Goal: Check status: Check status

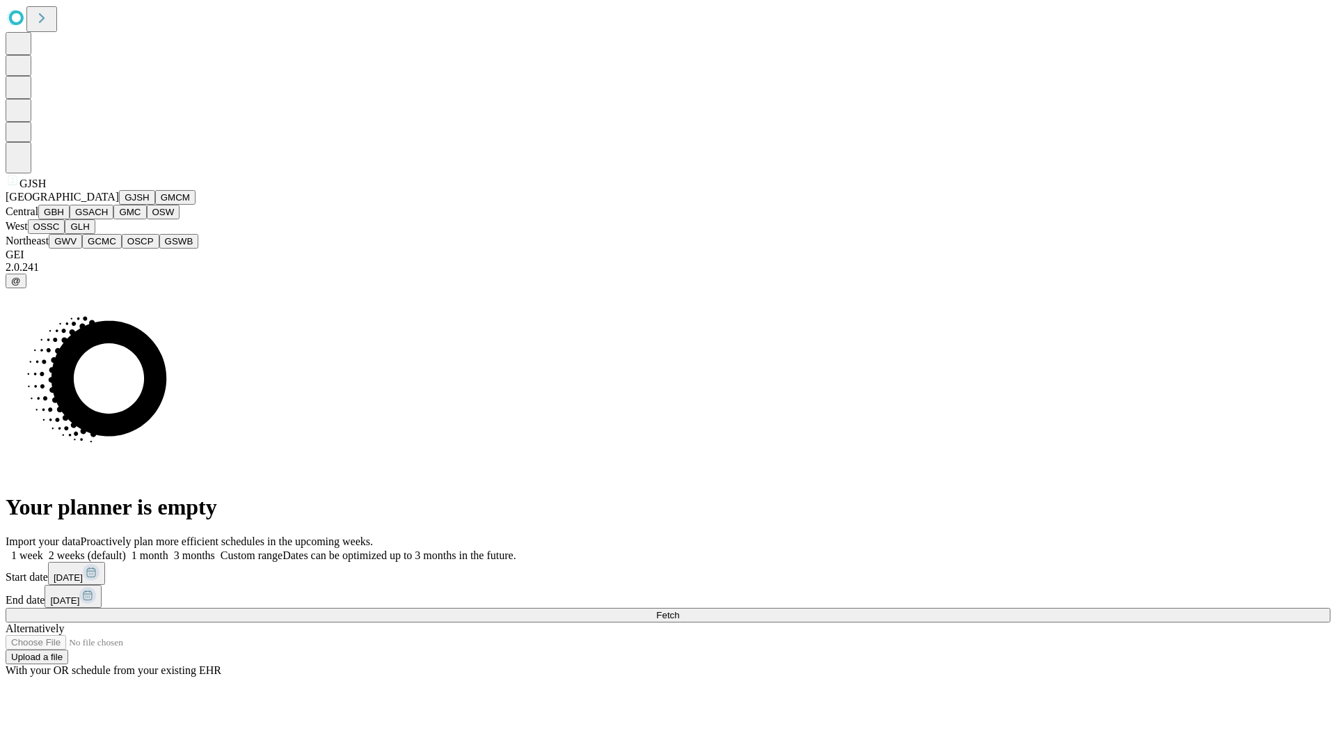
click at [119, 205] on button "GJSH" at bounding box center [137, 197] width 36 height 15
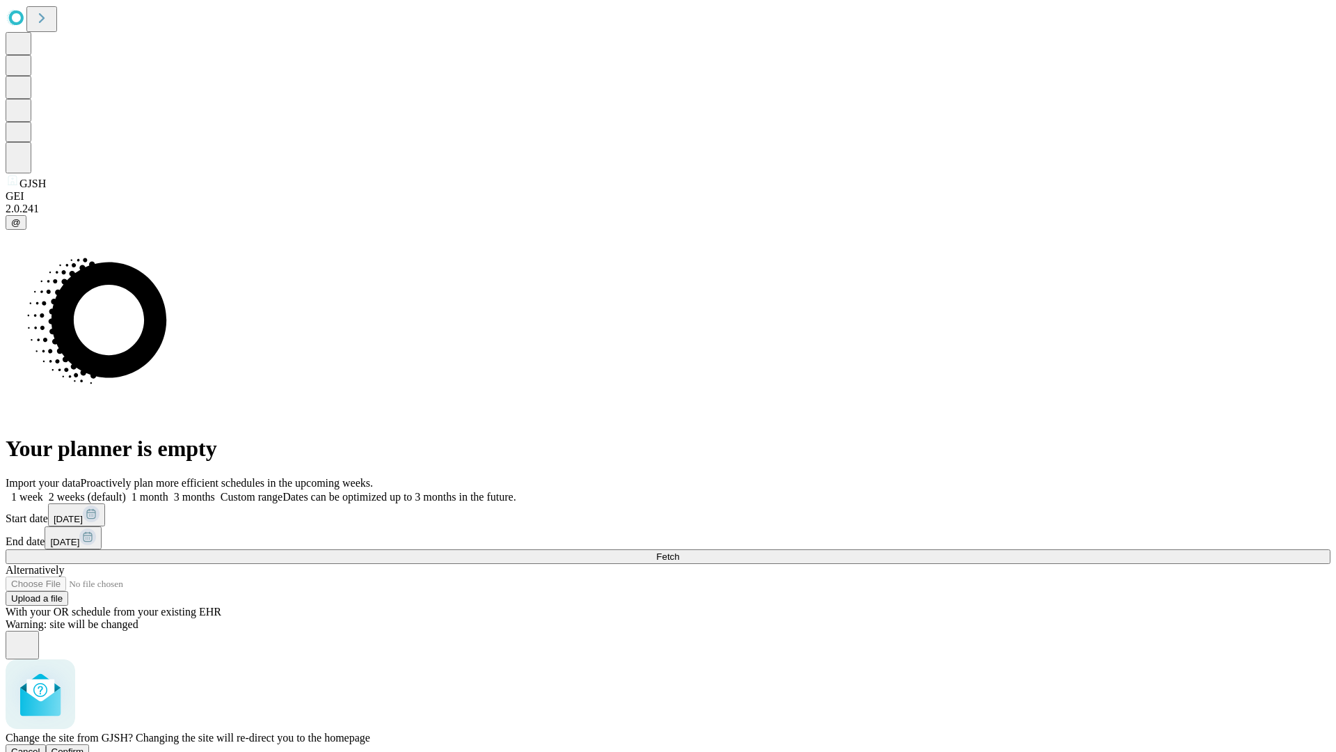
click at [84, 746] on span "Confirm" at bounding box center [68, 751] width 33 height 10
click at [126, 491] on label "2 weeks (default)" at bounding box center [84, 497] width 83 height 12
click at [679, 551] on span "Fetch" at bounding box center [667, 556] width 23 height 10
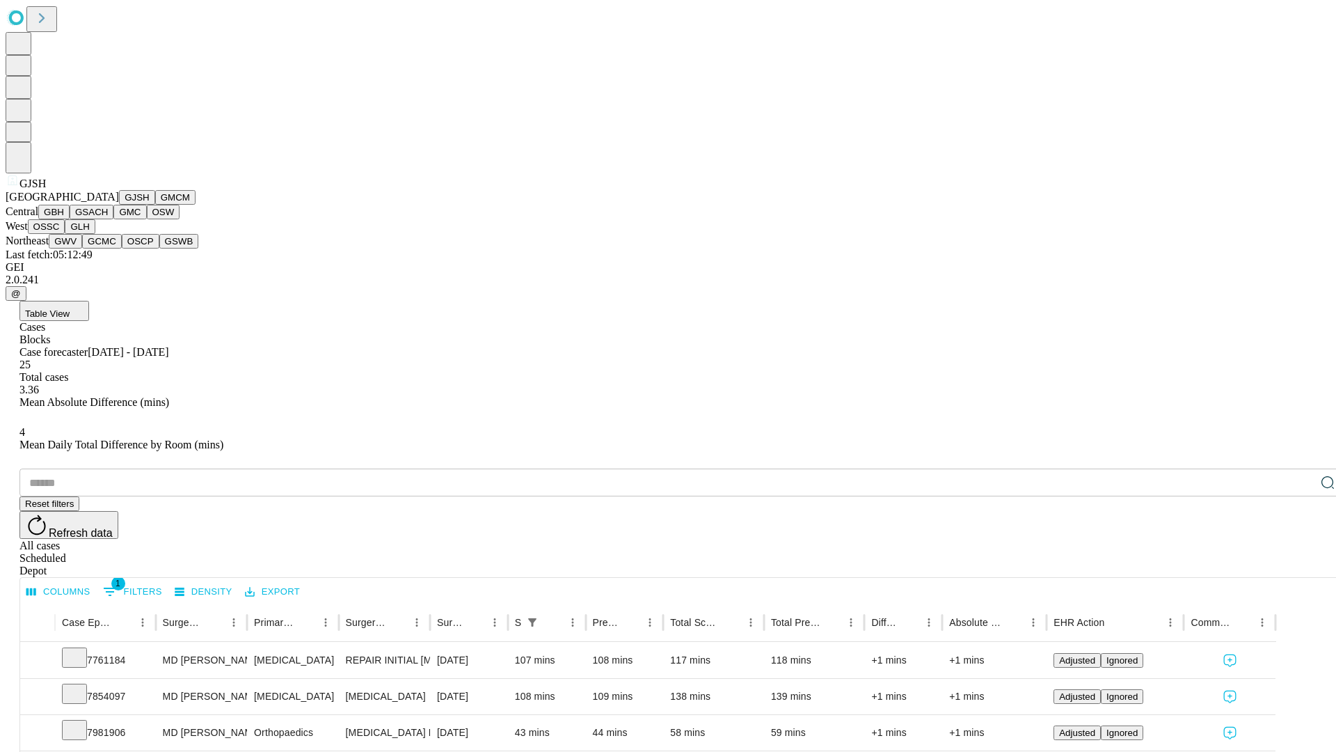
click at [155, 205] on button "GMCM" at bounding box center [175, 197] width 40 height 15
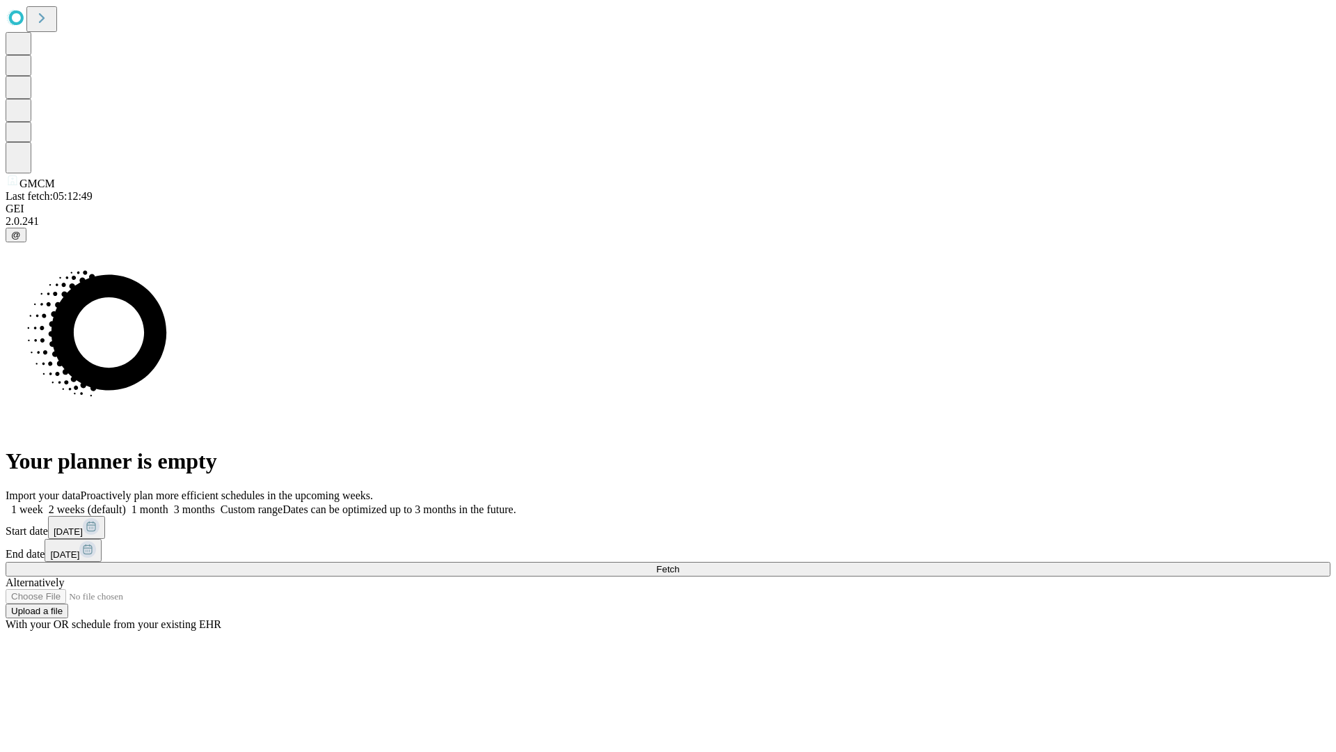
click at [126, 503] on label "2 weeks (default)" at bounding box center [84, 509] width 83 height 12
click at [679, 564] on span "Fetch" at bounding box center [667, 569] width 23 height 10
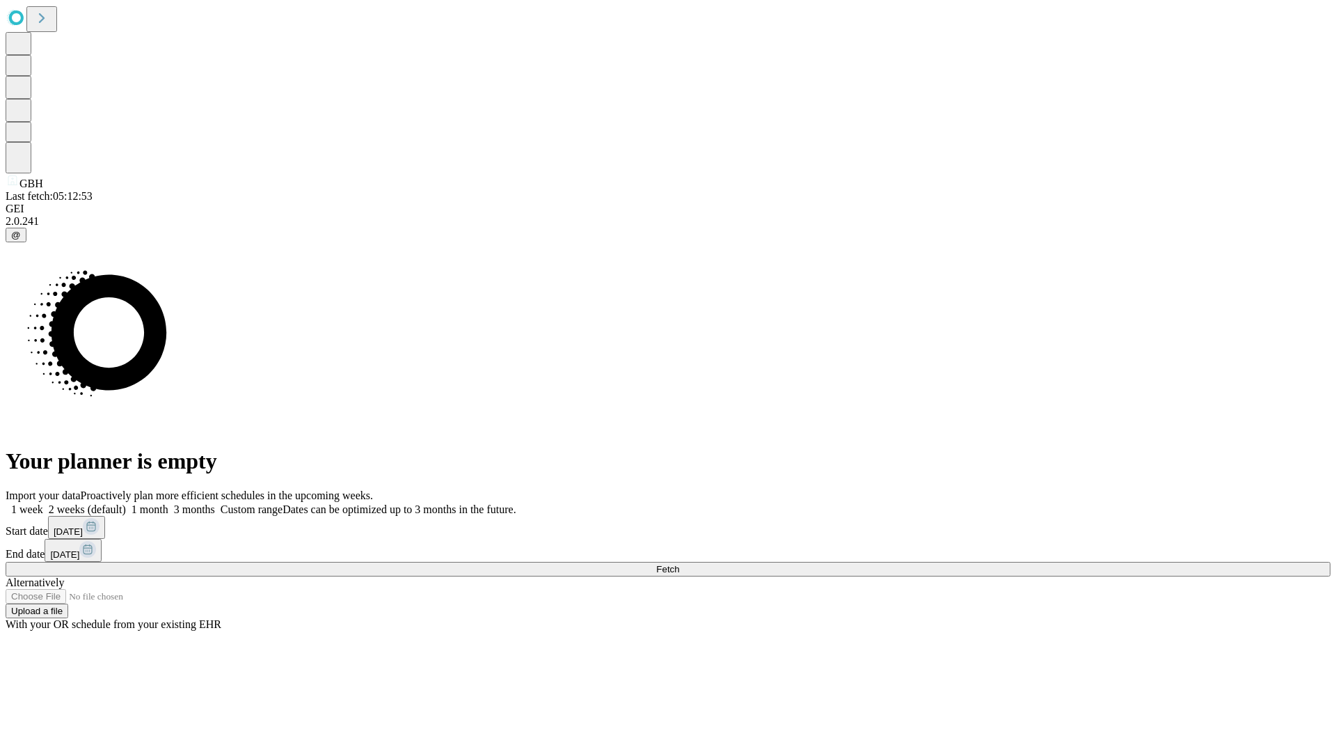
click at [679, 564] on span "Fetch" at bounding box center [667, 569] width 23 height 10
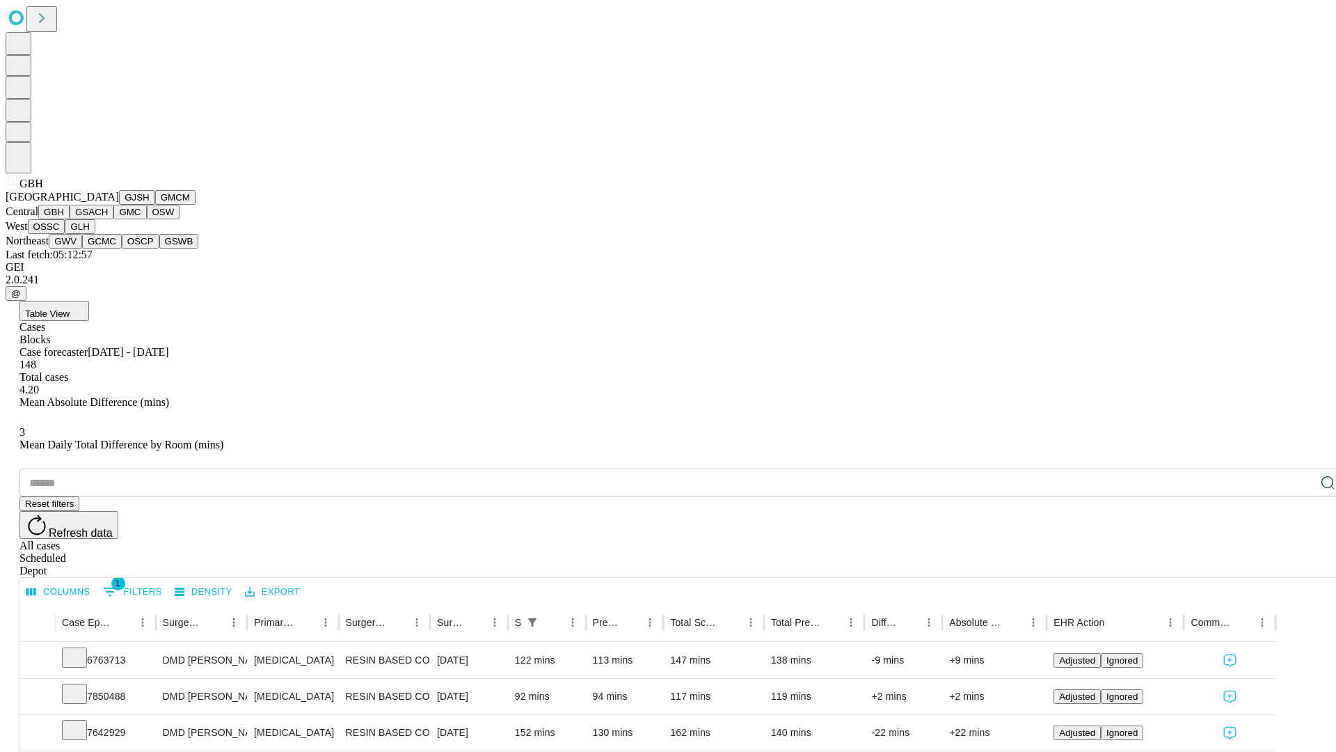
click at [108, 219] on button "GSACH" at bounding box center [92, 212] width 44 height 15
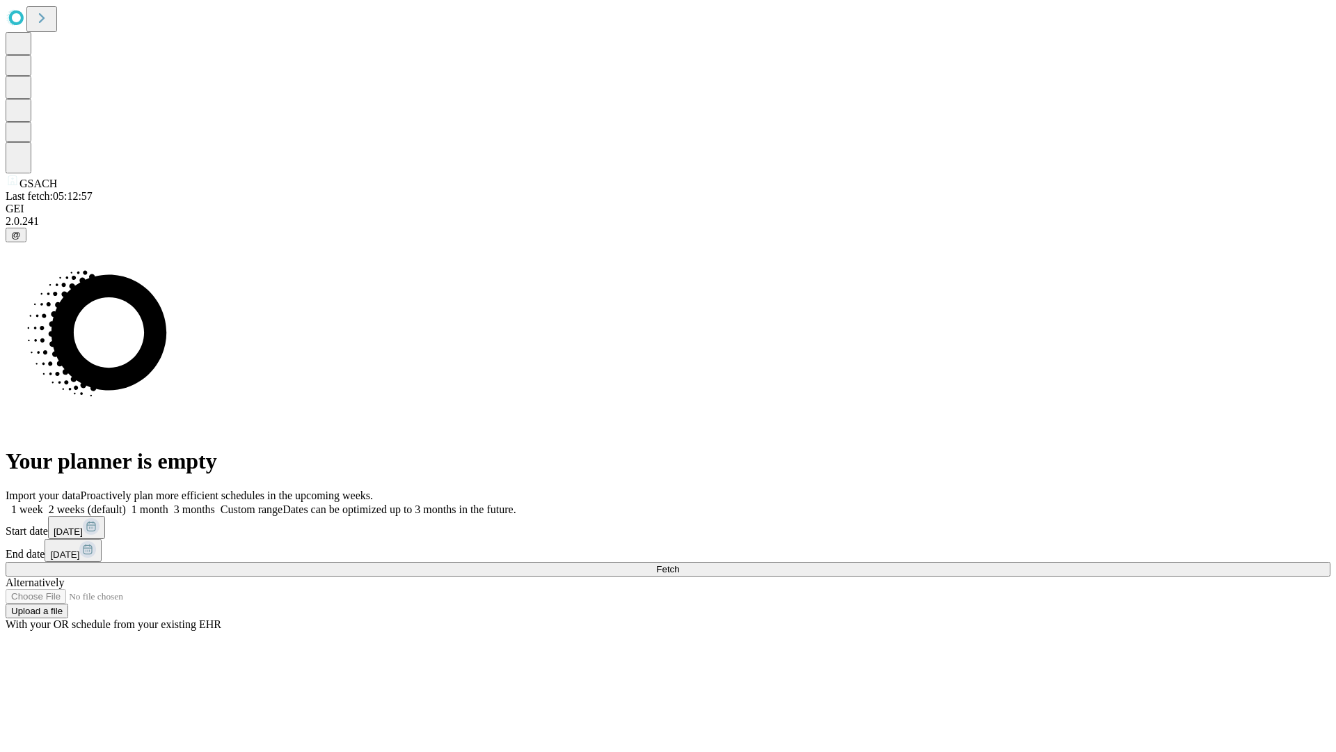
click at [126, 503] on label "2 weeks (default)" at bounding box center [84, 509] width 83 height 12
click at [679, 564] on span "Fetch" at bounding box center [667, 569] width 23 height 10
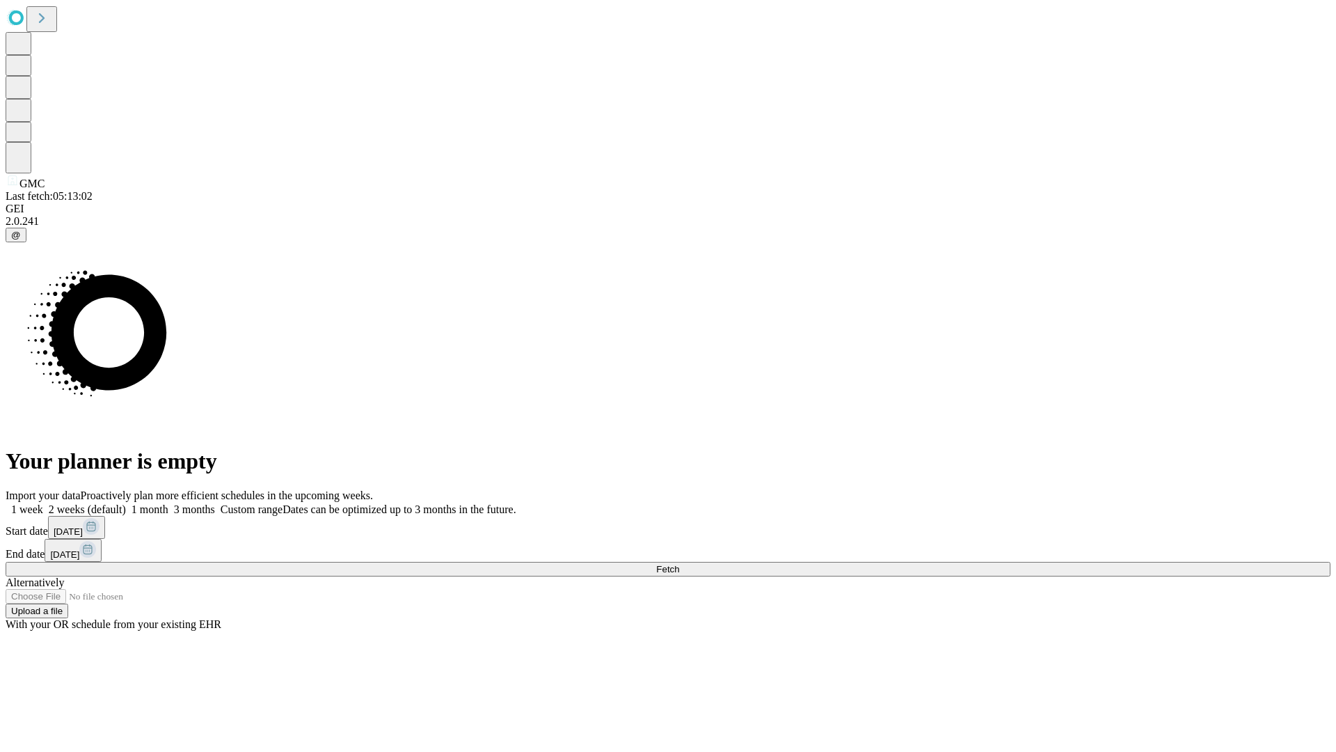
click at [126, 503] on label "2 weeks (default)" at bounding box center [84, 509] width 83 height 12
click at [679, 564] on span "Fetch" at bounding box center [667, 569] width 23 height 10
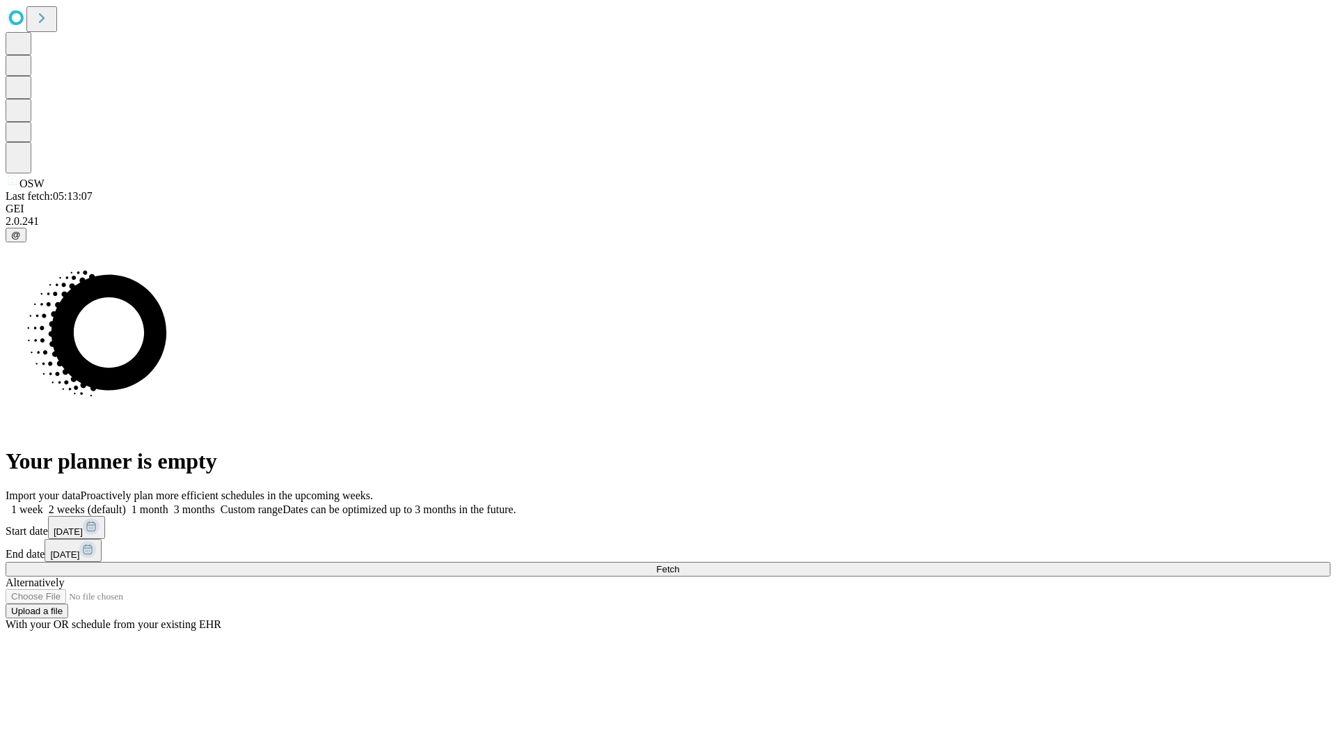
click at [679, 564] on span "Fetch" at bounding box center [667, 569] width 23 height 10
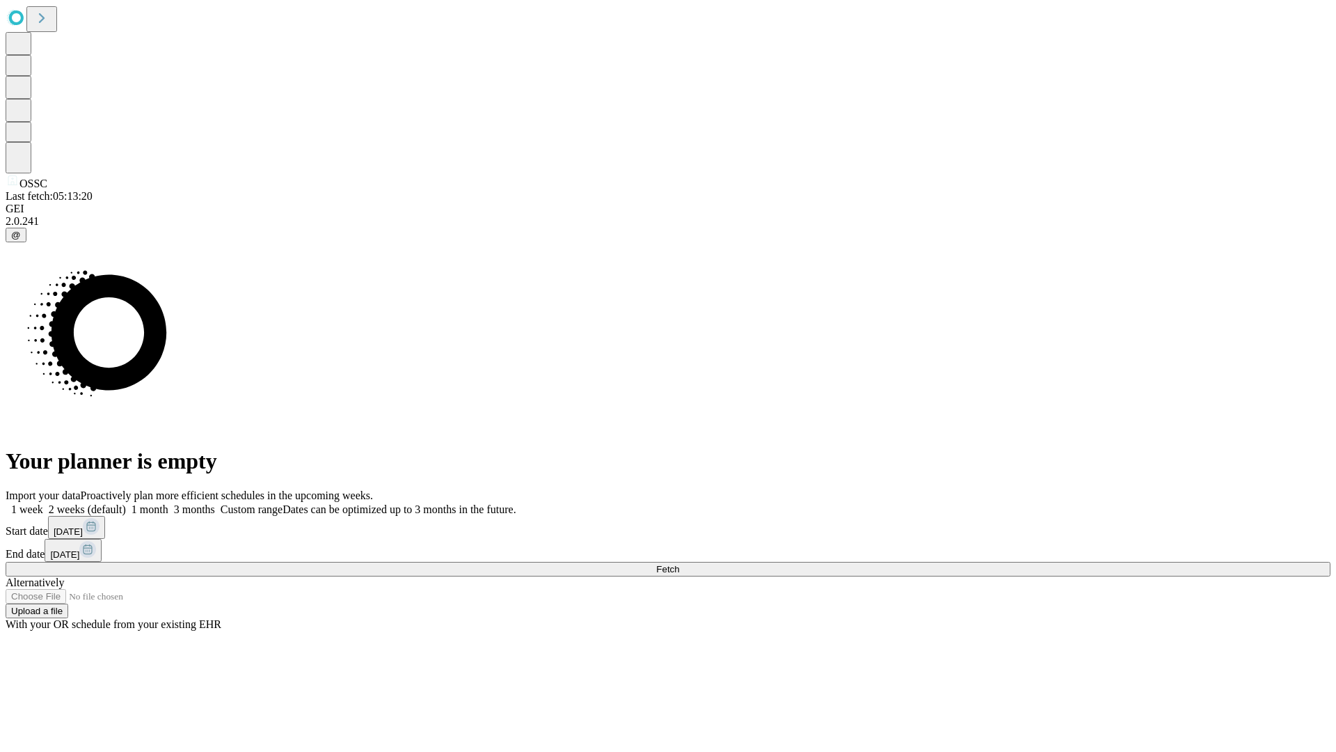
click at [126, 503] on label "2 weeks (default)" at bounding box center [84, 509] width 83 height 12
click at [679, 564] on span "Fetch" at bounding box center [667, 569] width 23 height 10
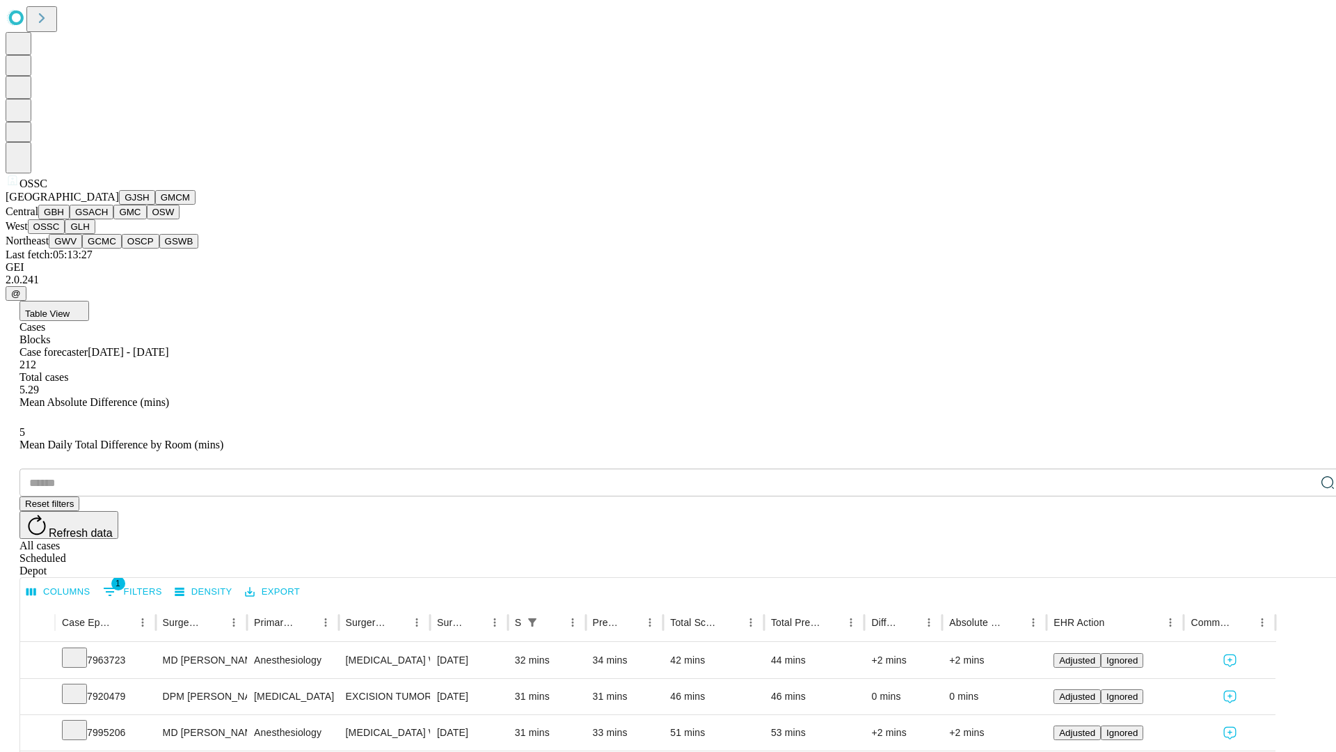
click at [95, 234] on button "GLH" at bounding box center [80, 226] width 30 height 15
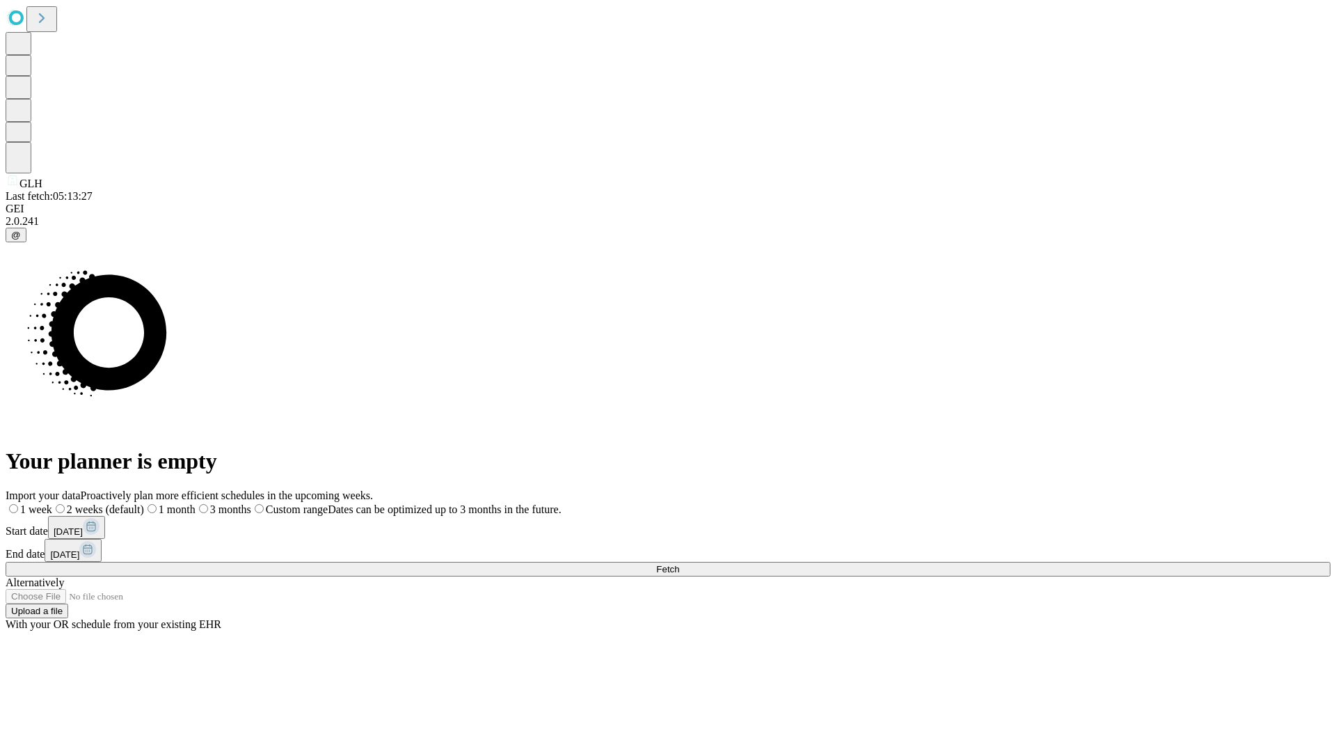
click at [144, 503] on label "2 weeks (default)" at bounding box center [98, 509] width 92 height 12
click at [679, 564] on span "Fetch" at bounding box center [667, 569] width 23 height 10
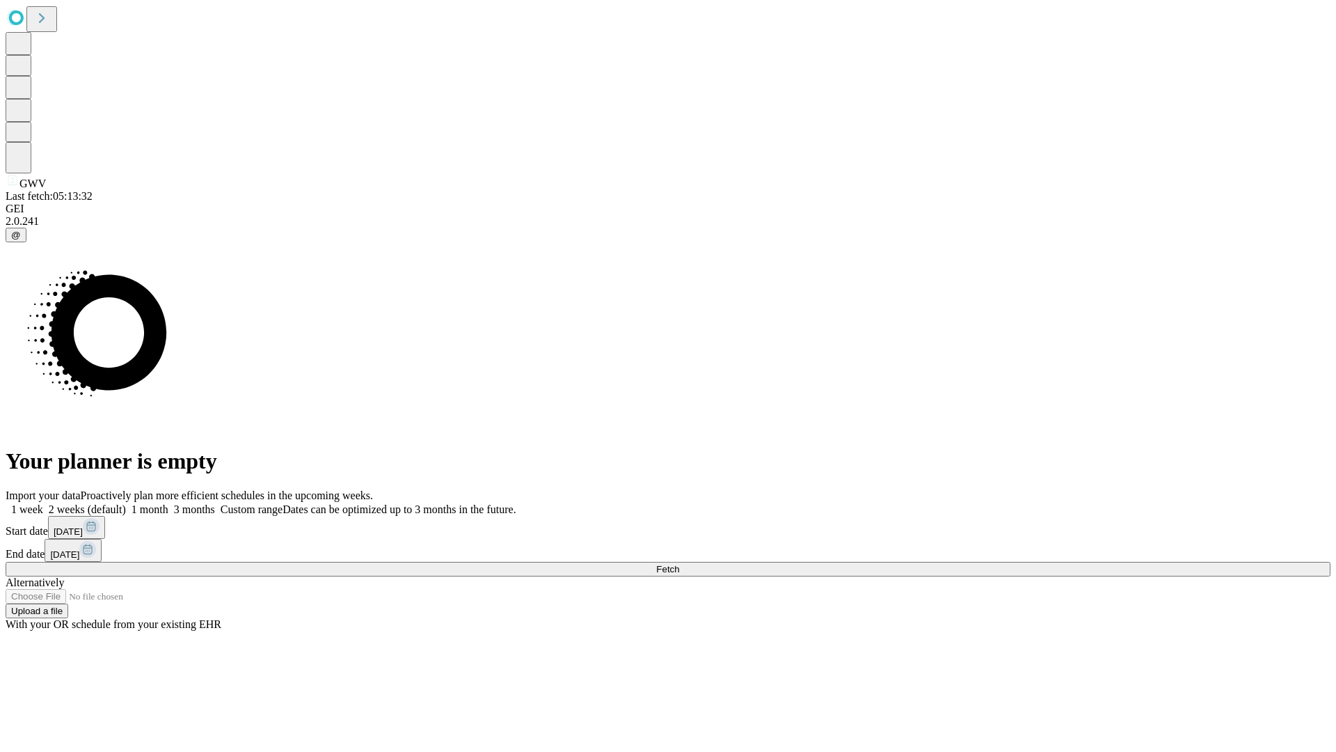
click at [126, 503] on label "2 weeks (default)" at bounding box center [84, 509] width 83 height 12
click at [679, 564] on span "Fetch" at bounding box center [667, 569] width 23 height 10
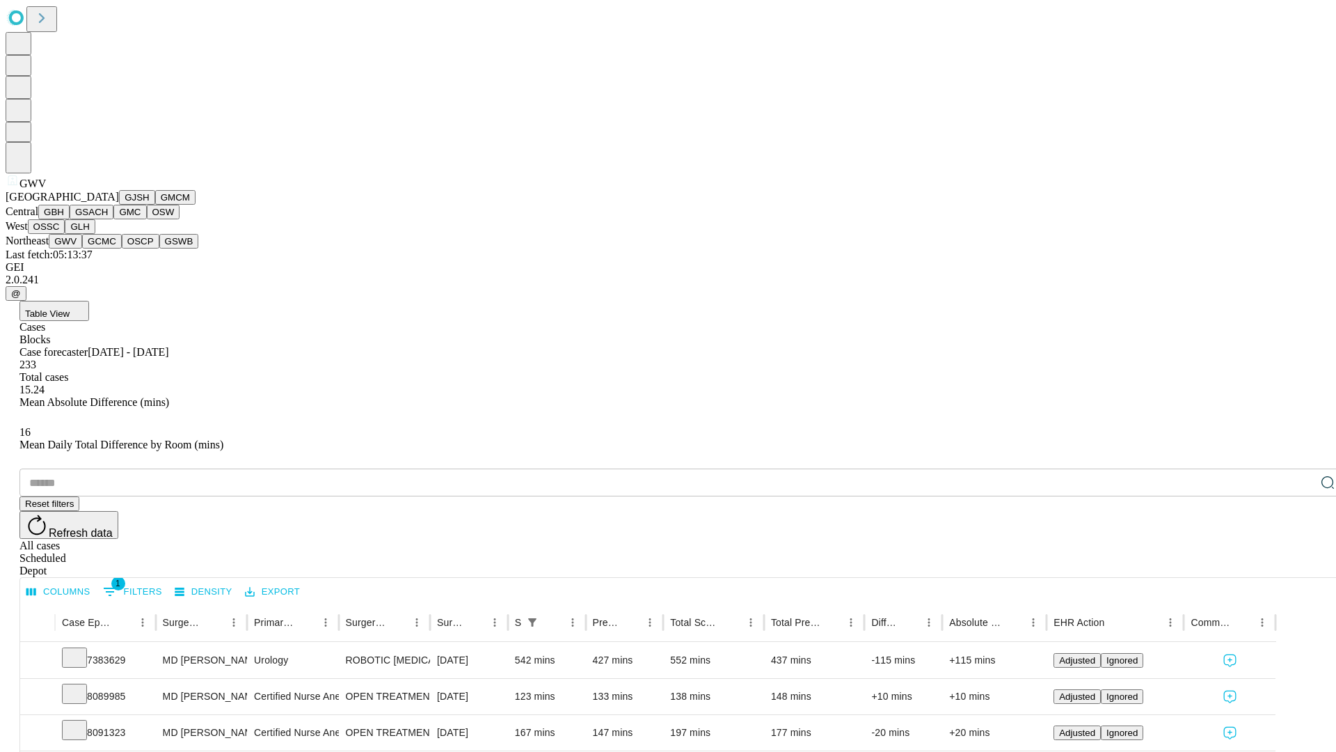
click at [108, 249] on button "GCMC" at bounding box center [102, 241] width 40 height 15
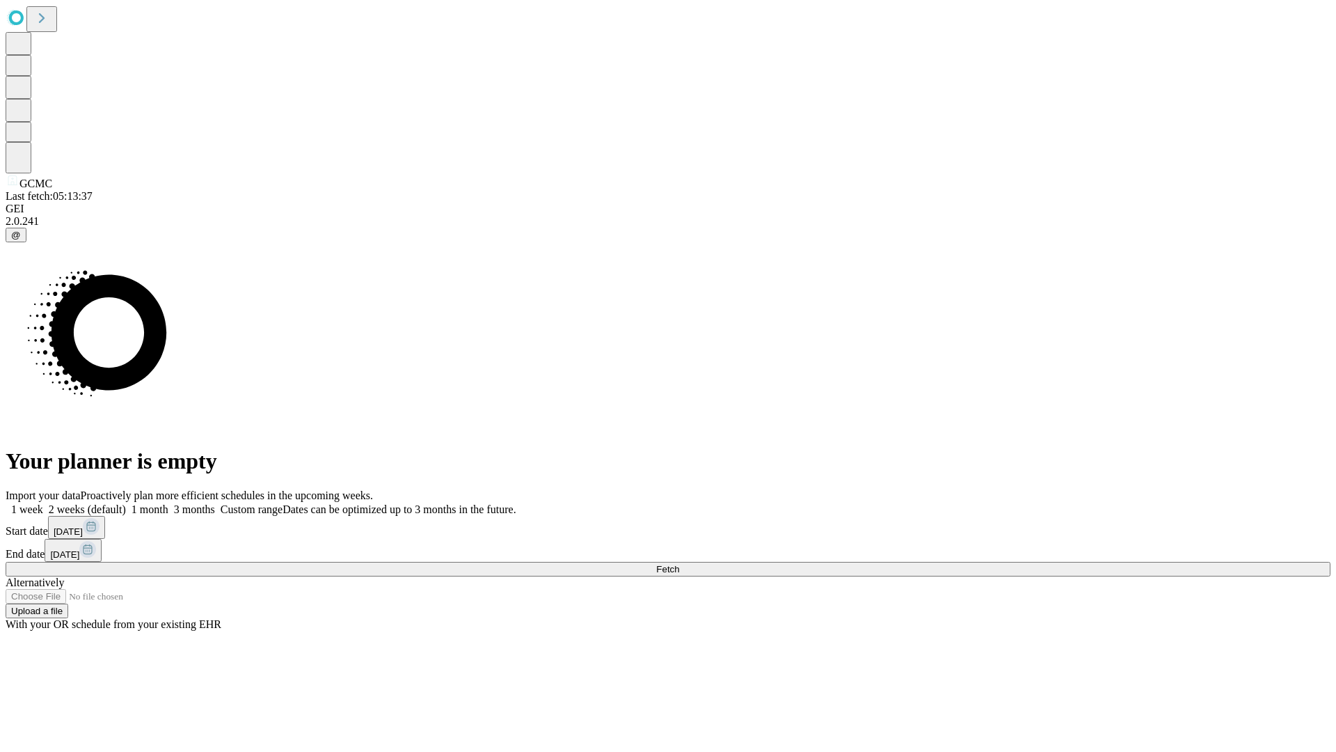
click at [679, 564] on span "Fetch" at bounding box center [667, 569] width 23 height 10
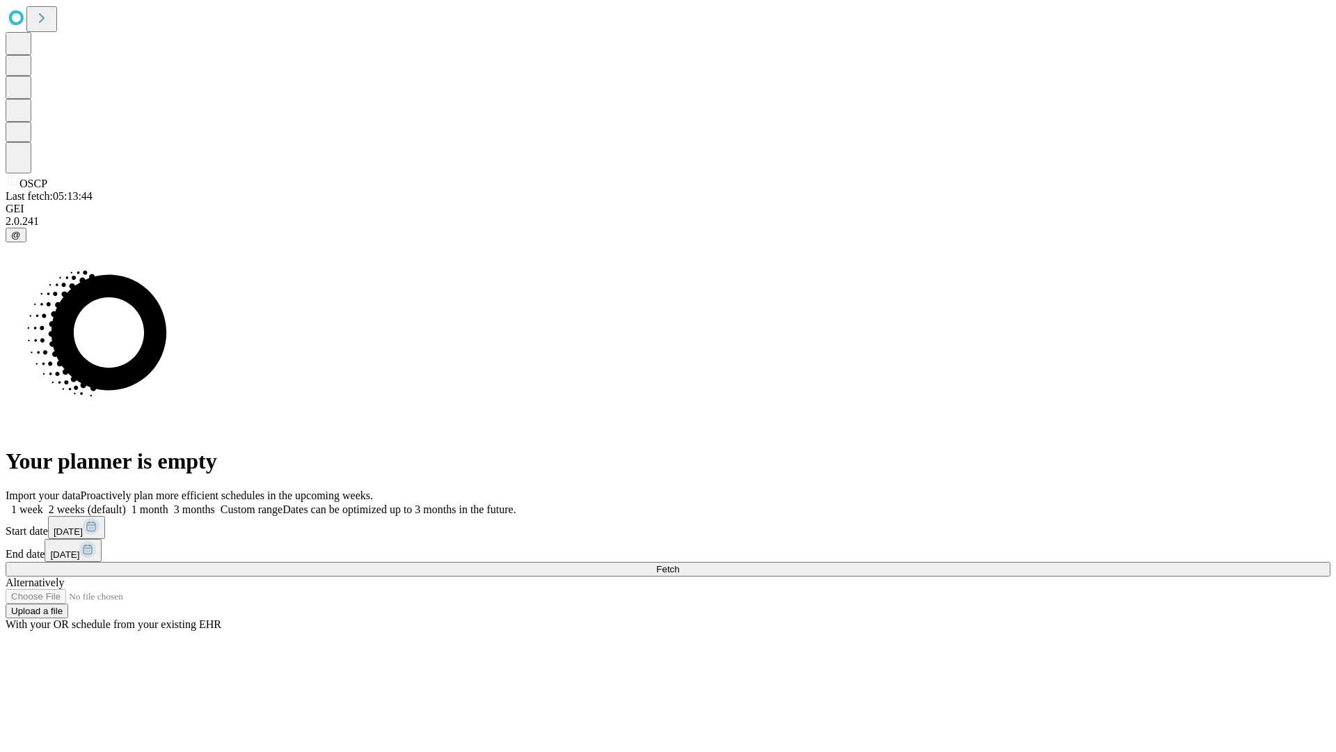
click at [126, 503] on label "2 weeks (default)" at bounding box center [84, 509] width 83 height 12
click at [679, 564] on span "Fetch" at bounding box center [667, 569] width 23 height 10
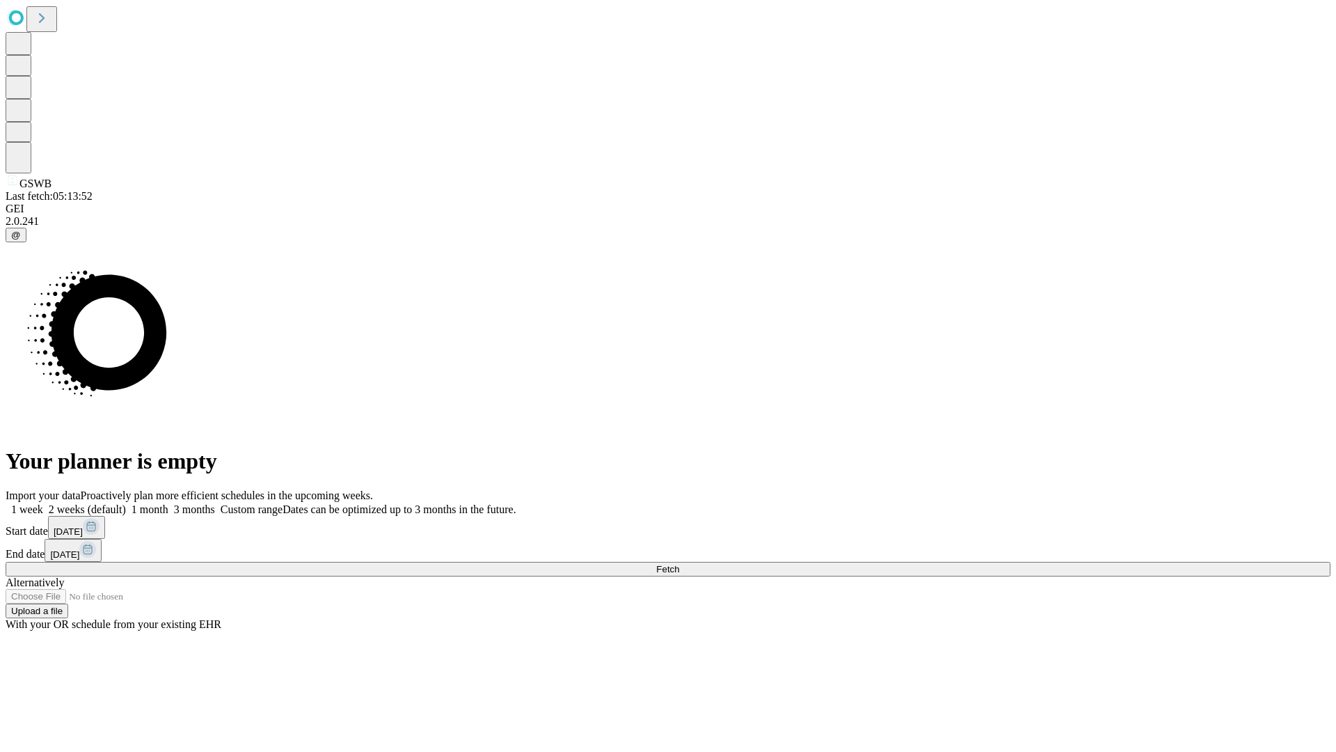
click at [126, 503] on label "2 weeks (default)" at bounding box center [84, 509] width 83 height 12
click at [679, 564] on span "Fetch" at bounding box center [667, 569] width 23 height 10
